Goal: Information Seeking & Learning: Learn about a topic

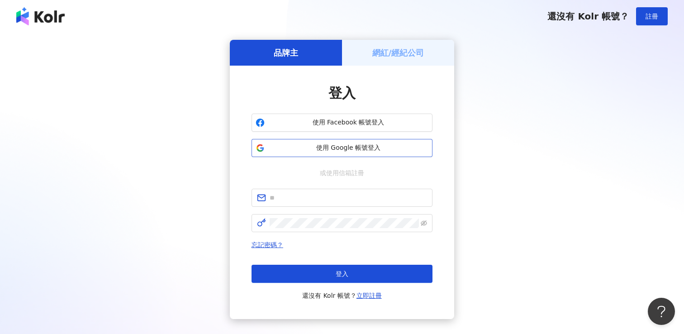
click at [331, 147] on span "使用 Google 帳號登入" at bounding box center [348, 147] width 160 height 9
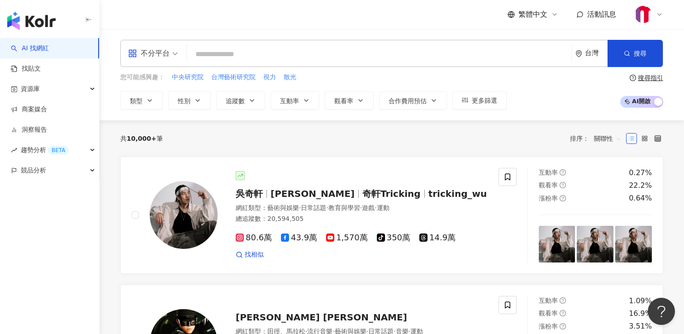
click at [229, 57] on input "search" at bounding box center [378, 54] width 377 height 17
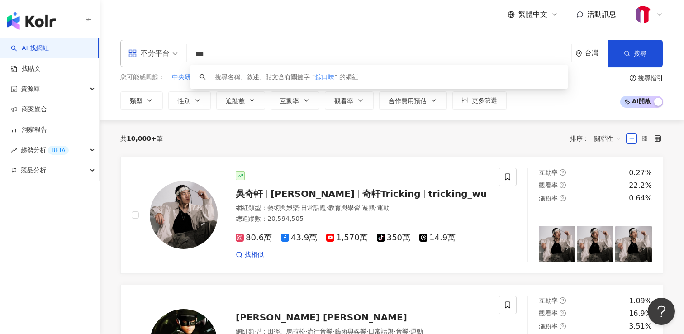
type input "***"
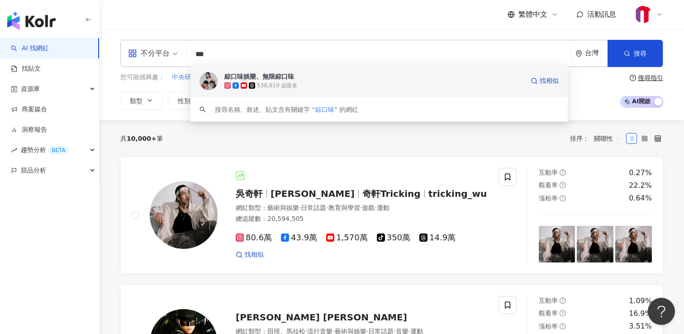
click at [284, 88] on div "538,619 追蹤者" at bounding box center [277, 86] width 40 height 8
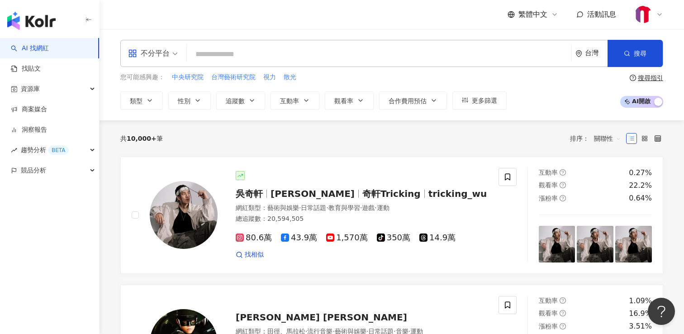
click at [242, 51] on input "search" at bounding box center [378, 54] width 377 height 17
type input "*"
type input "***"
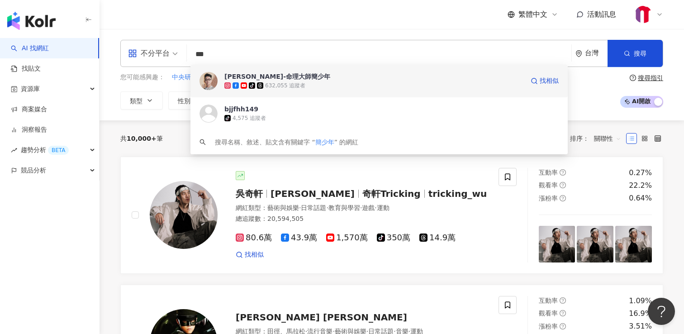
click at [310, 85] on div "tiktok-icon 632,055 追蹤者" at bounding box center [373, 85] width 299 height 9
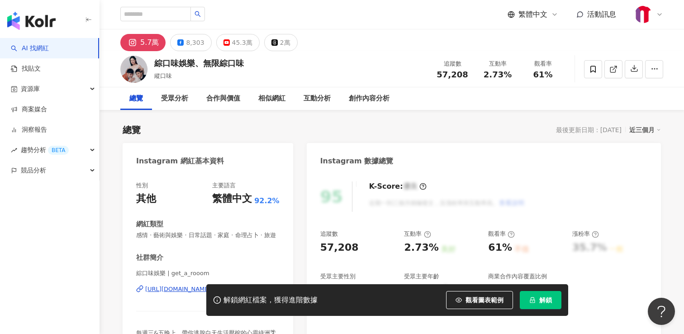
click at [539, 299] on span "解鎖" at bounding box center [545, 299] width 13 height 7
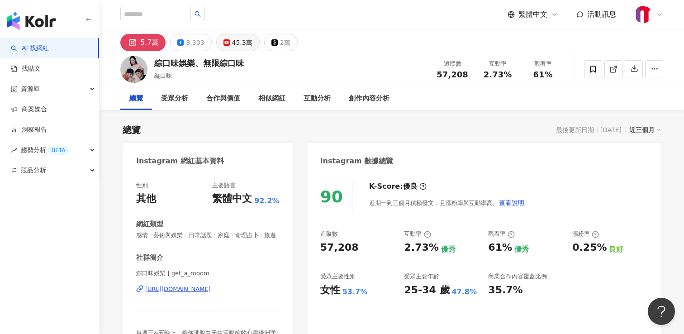
click at [237, 48] on div "45.3萬" at bounding box center [242, 42] width 20 height 13
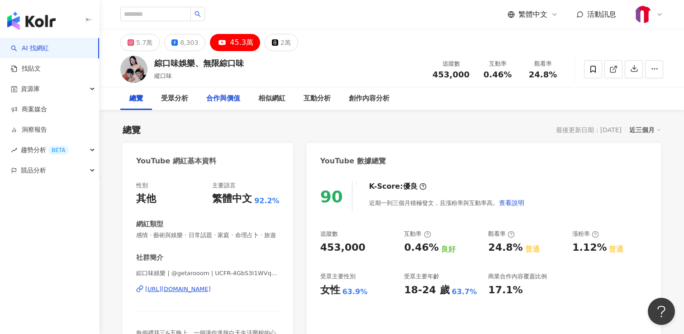
click at [231, 104] on div "合作與價值" at bounding box center [223, 98] width 34 height 11
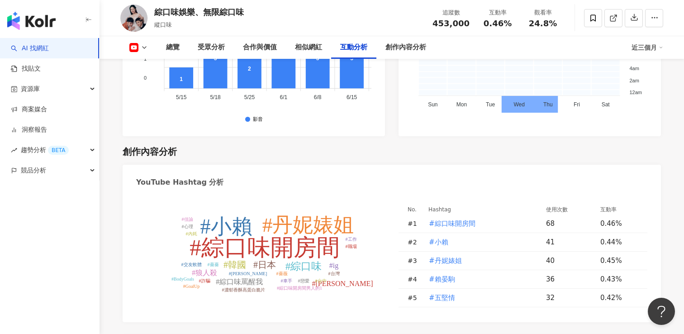
scroll to position [2175, 0]
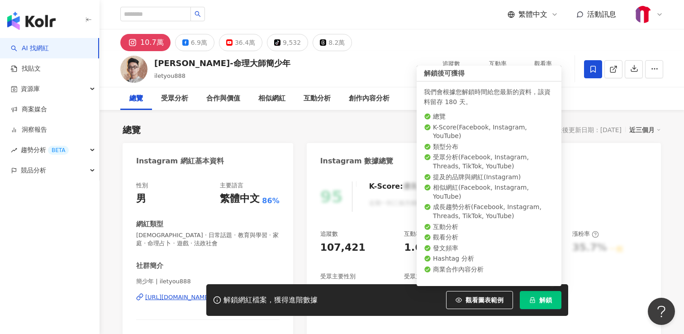
click at [541, 298] on span "解鎖" at bounding box center [545, 299] width 13 height 7
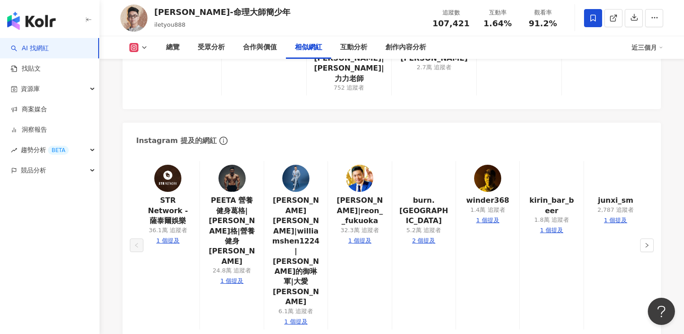
scroll to position [1624, 0]
